Goal: Check status

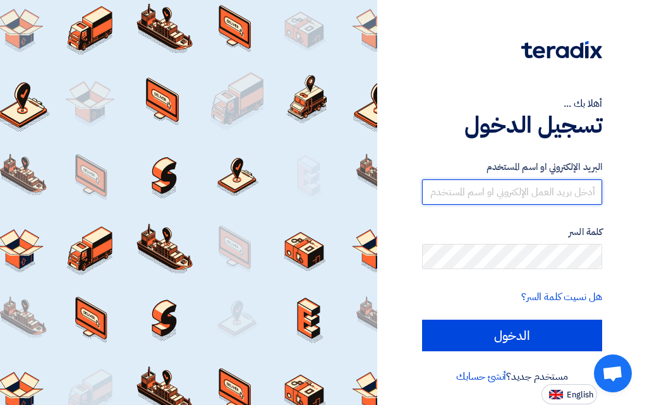
click at [544, 188] on input "text" at bounding box center [512, 191] width 180 height 25
type input "[EMAIL_ADDRESS][DOMAIN_NAME]"
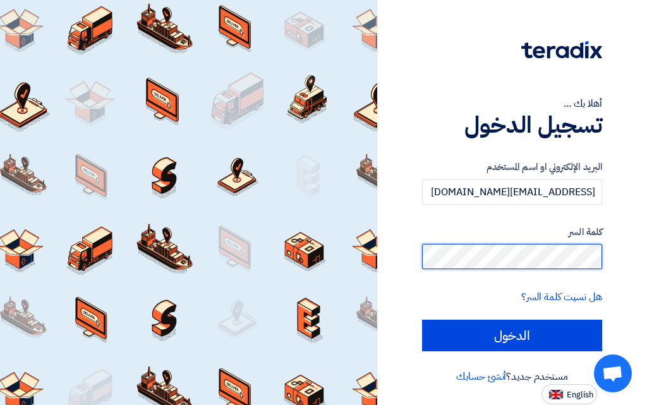
click at [422, 320] on input "الدخول" at bounding box center [512, 336] width 180 height 32
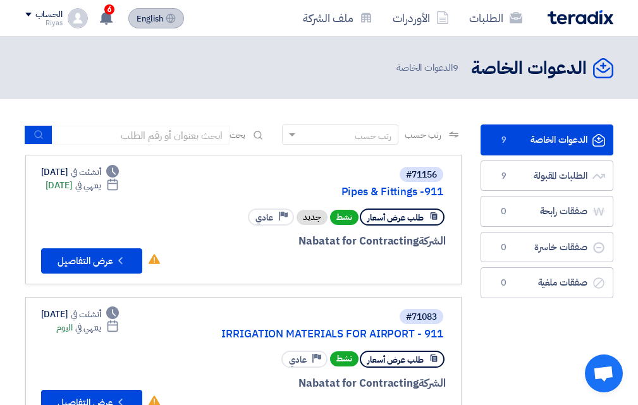
click at [146, 19] on span "English" at bounding box center [150, 19] width 27 height 9
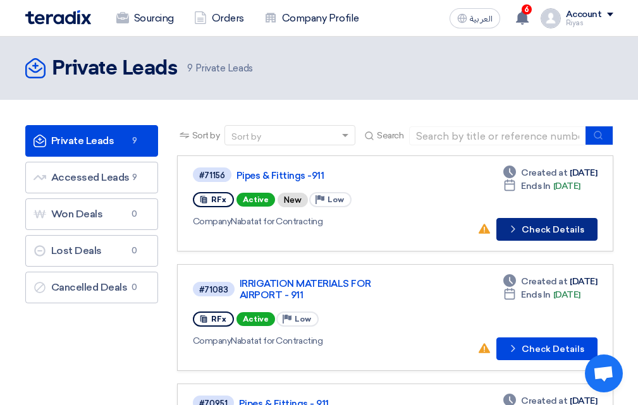
click at [538, 227] on button "Check details Check Details" at bounding box center [546, 229] width 101 height 23
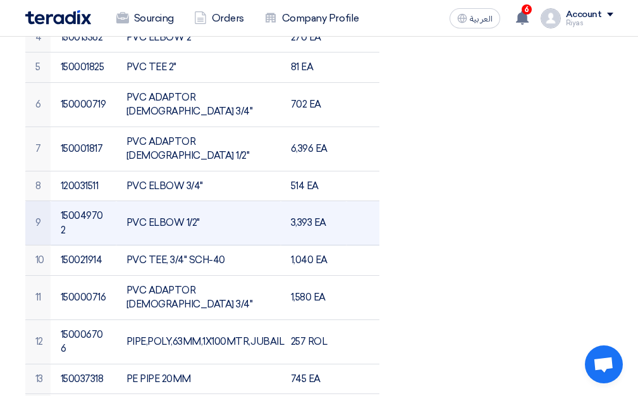
scroll to position [632, 0]
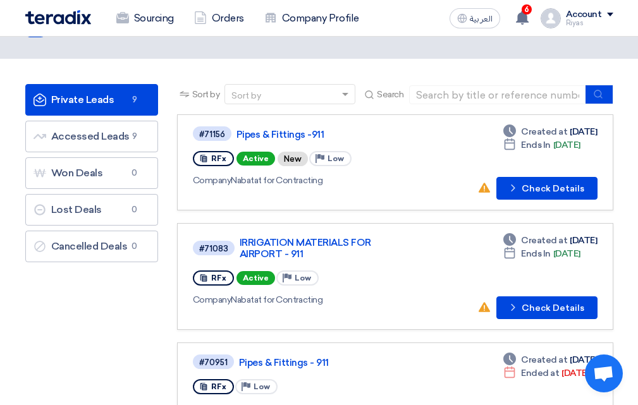
scroll to position [63, 0]
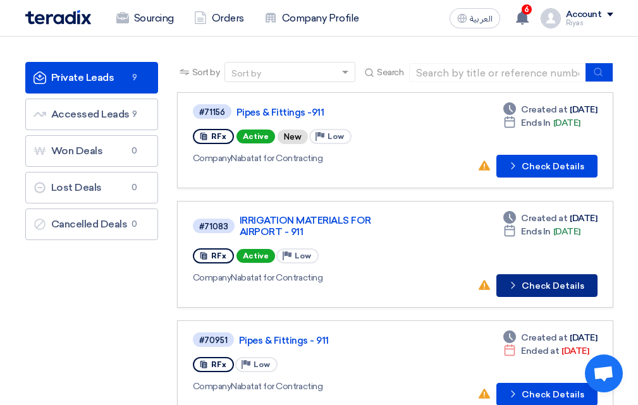
click at [566, 290] on button "Check details Check Details" at bounding box center [546, 285] width 101 height 23
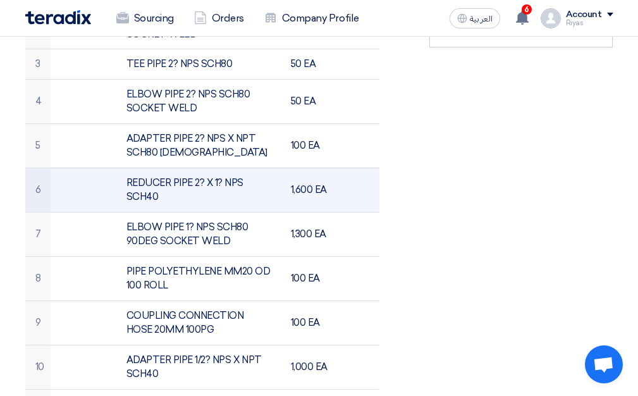
scroll to position [569, 0]
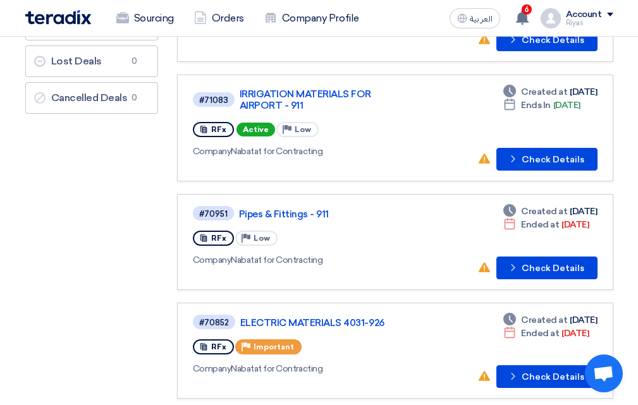
scroll to position [253, 0]
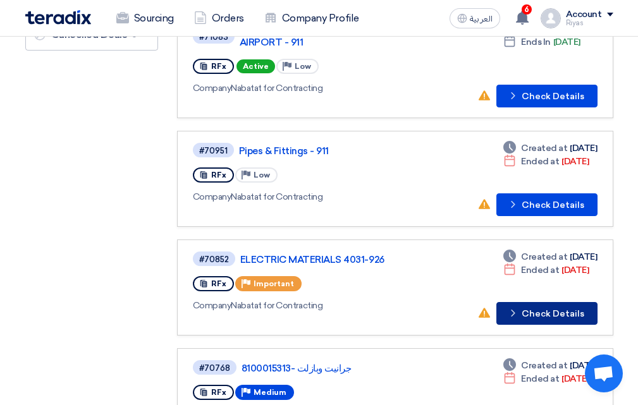
click at [545, 307] on button "Check details Check Details" at bounding box center [546, 313] width 101 height 23
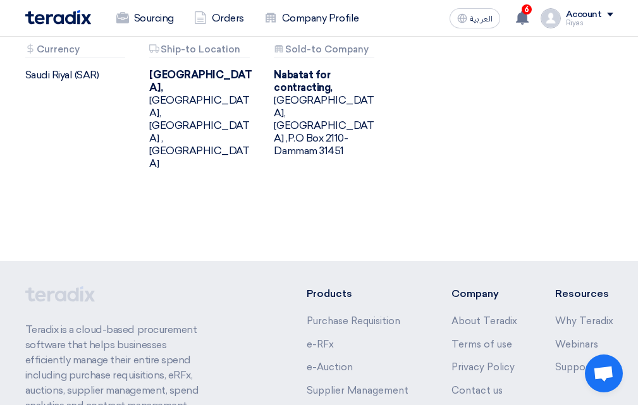
scroll to position [822, 0]
